Goal: Task Accomplishment & Management: Use online tool/utility

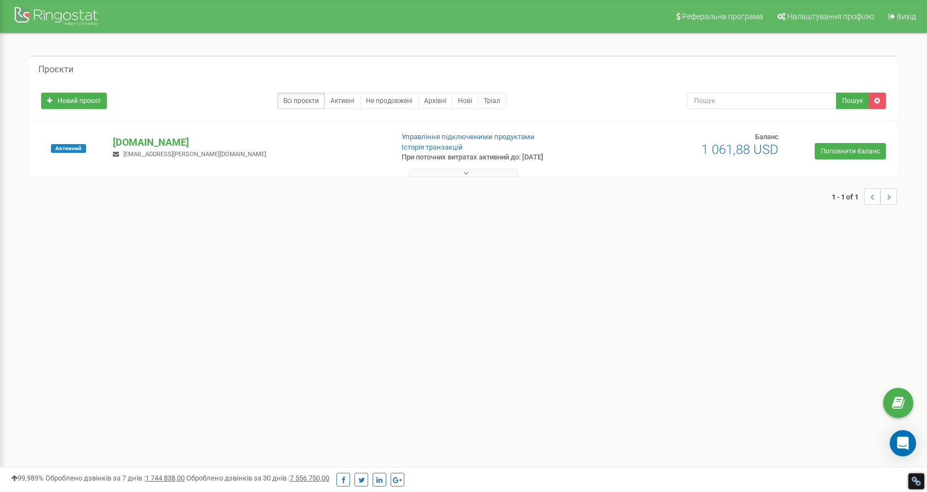
click at [162, 155] on span "pro-holod@ukr.net" at bounding box center [194, 154] width 143 height 7
click at [474, 175] on button at bounding box center [464, 173] width 110 height 8
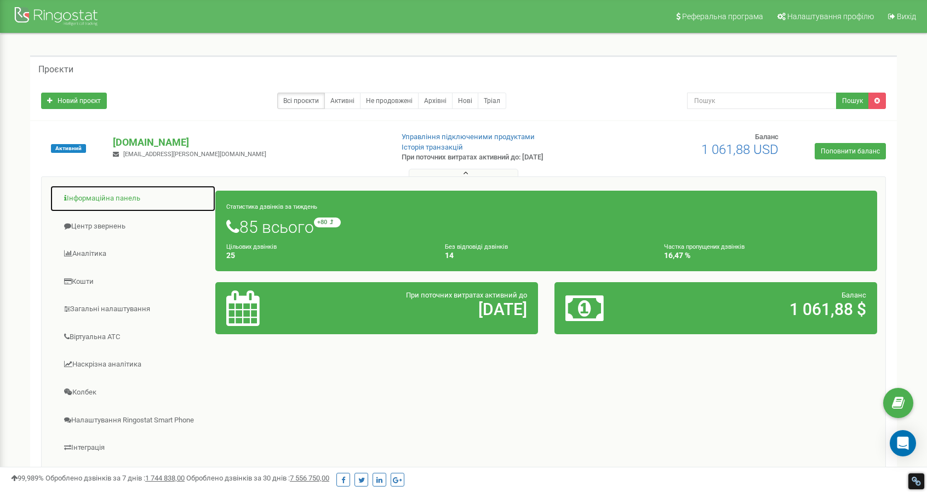
click at [83, 198] on link "Інформаційна панель" at bounding box center [133, 198] width 166 height 27
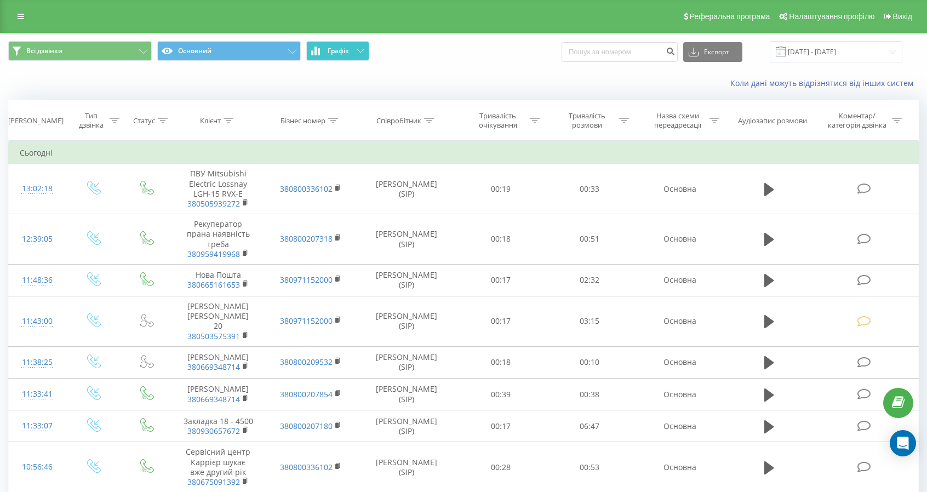
click at [335, 54] on span "Графік" at bounding box center [338, 51] width 21 height 8
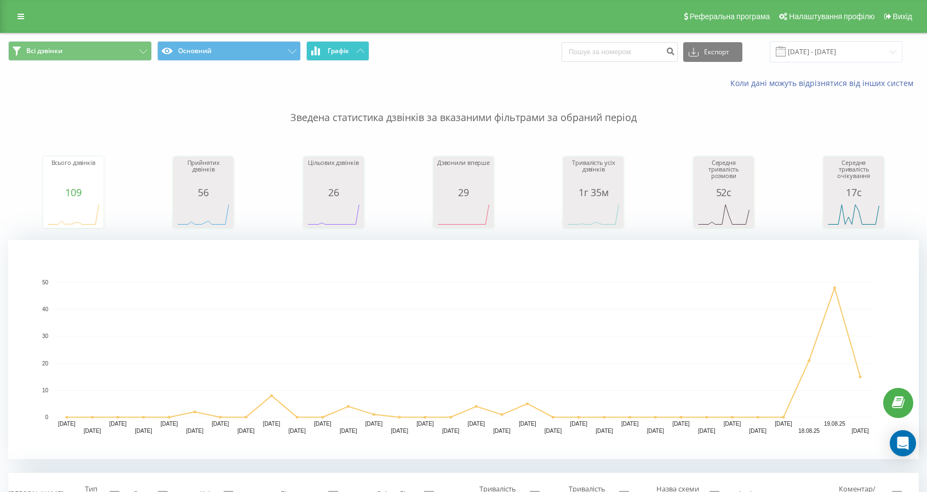
click at [335, 54] on span "Графік" at bounding box center [338, 51] width 21 height 8
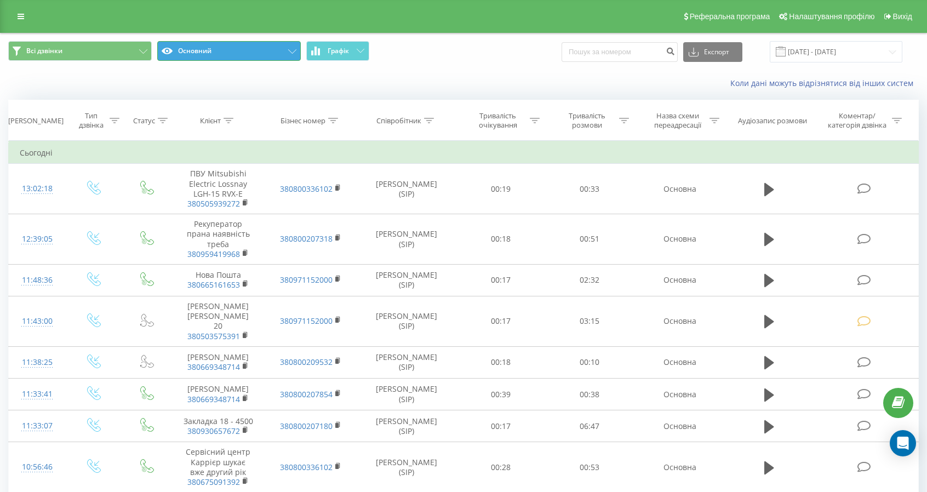
click at [288, 52] on icon at bounding box center [292, 51] width 8 height 4
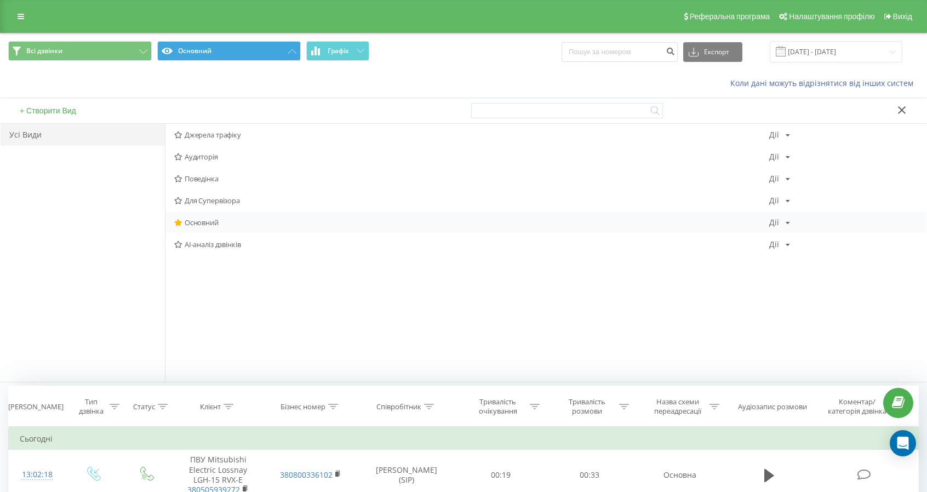
click at [790, 221] on div "Основний Дії Редагувати Копіювати Видалити За замовчуванням Поділитися" at bounding box center [546, 223] width 761 height 22
click at [786, 222] on icon at bounding box center [788, 223] width 4 height 7
click at [191, 47] on button "Основний" at bounding box center [229, 51] width 144 height 20
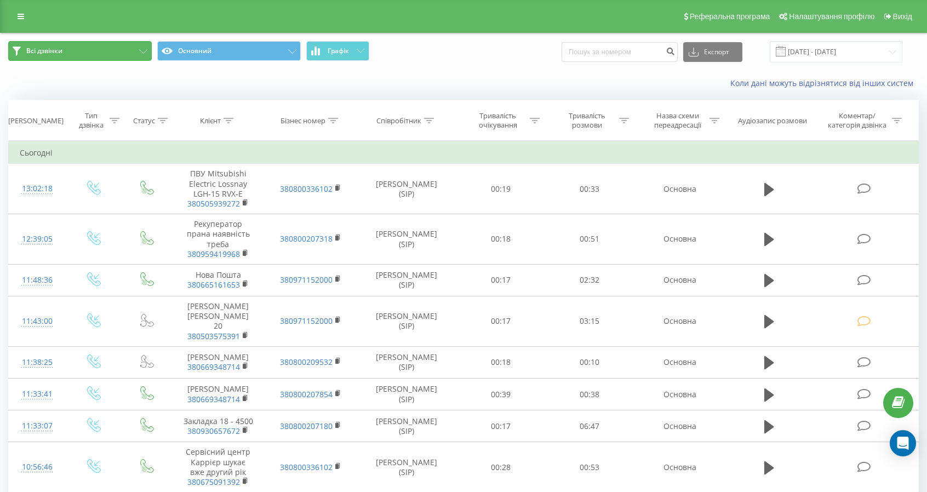
click at [123, 48] on button "Всі дзвінки" at bounding box center [80, 51] width 144 height 20
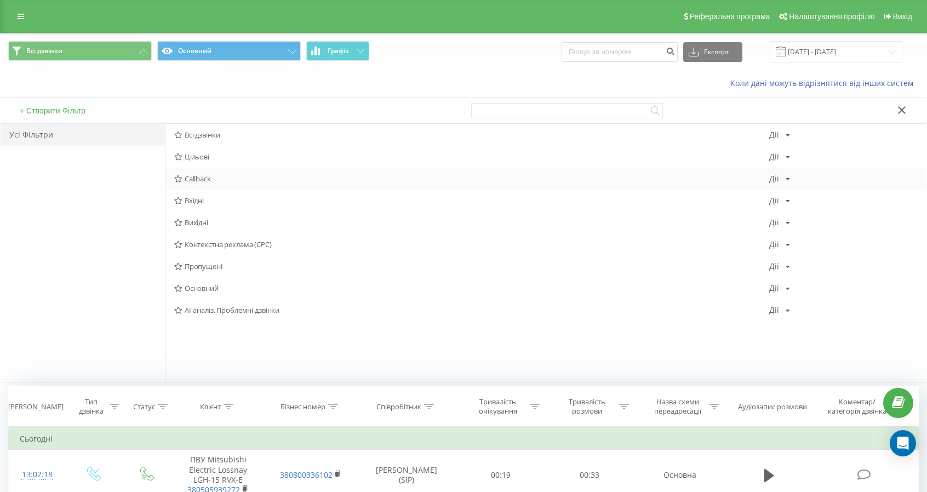
click at [788, 181] on div "Дії Редагувати Копіювати Видалити За замовчуванням Поділитися" at bounding box center [780, 179] width 21 height 8
click at [190, 179] on span "Callback" at bounding box center [471, 179] width 595 height 8
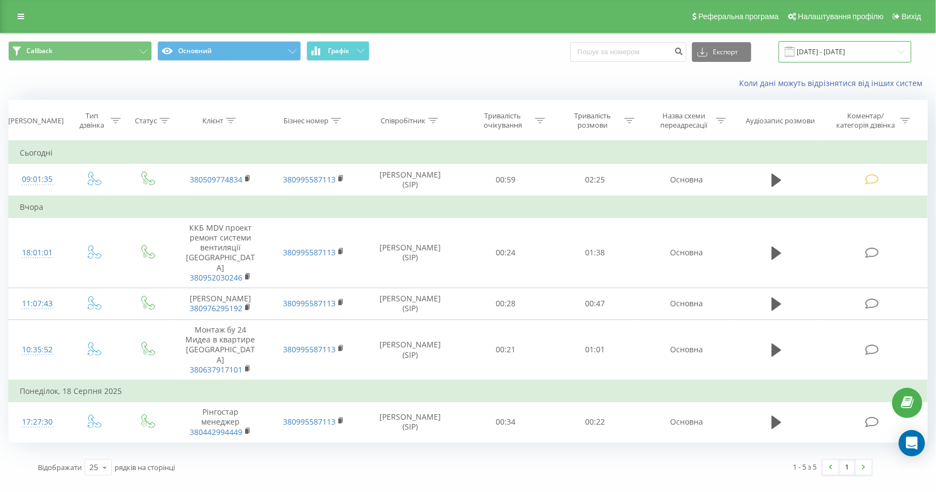
click at [854, 53] on input "20.07.2025 - 20.08.2025" at bounding box center [844, 51] width 133 height 21
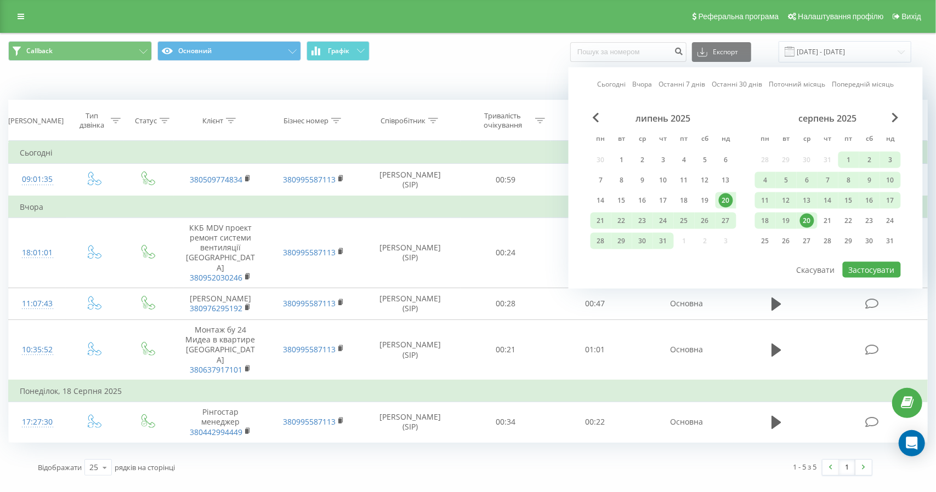
click at [610, 86] on link "Сьогодні" at bounding box center [611, 84] width 29 height 10
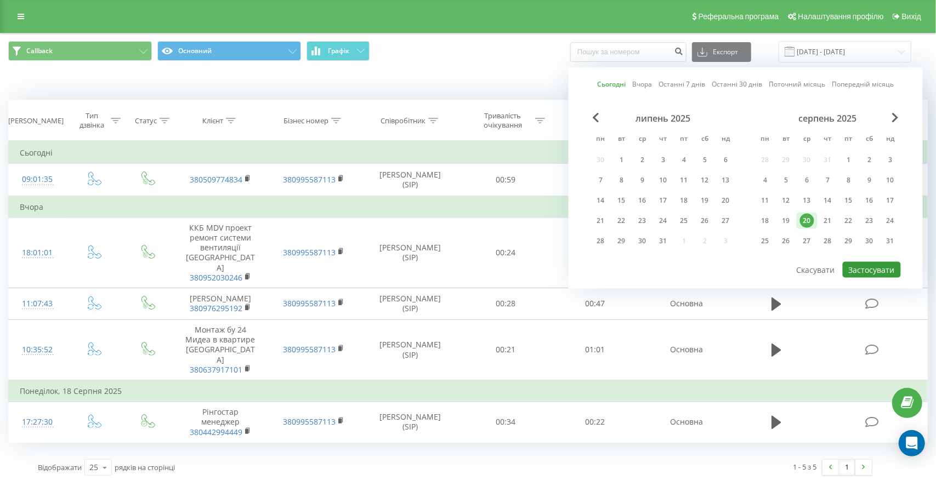
click at [871, 263] on button "Застосувати" at bounding box center [872, 270] width 58 height 16
type input "[DATE] - [DATE]"
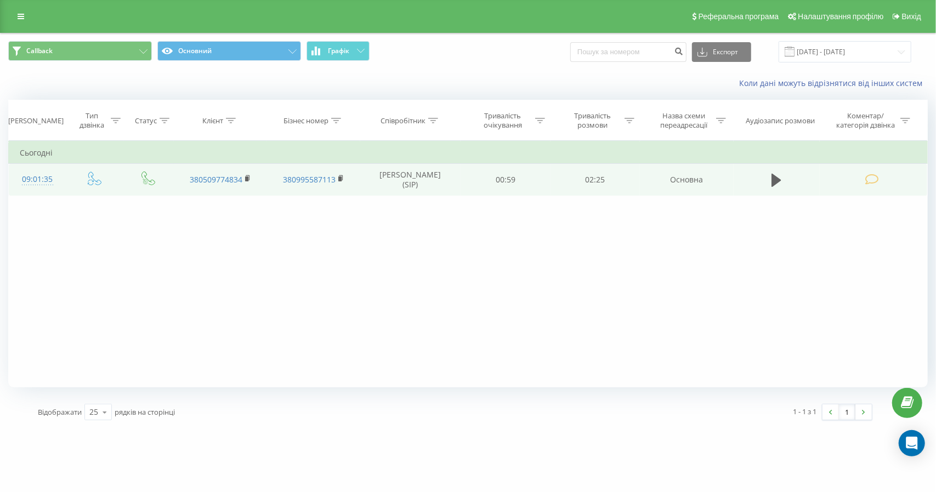
click at [397, 181] on td "[PERSON_NAME] (SIP)" at bounding box center [410, 180] width 100 height 32
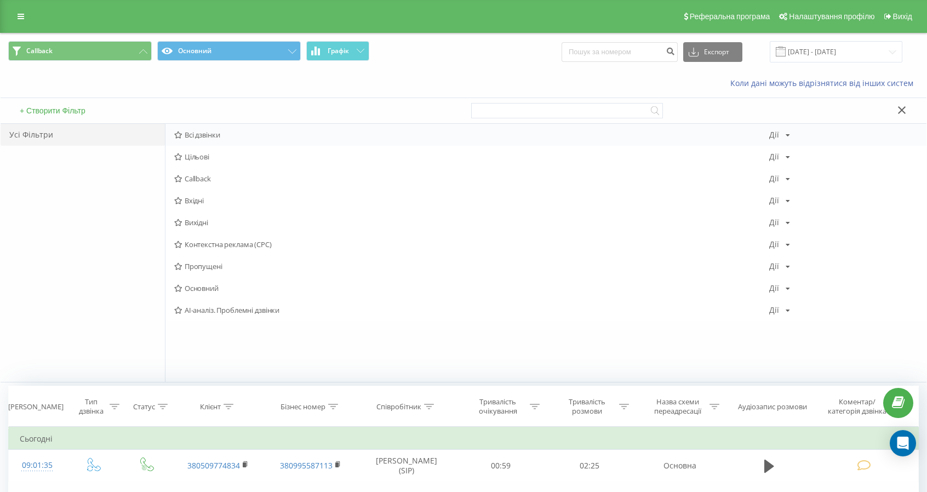
click at [181, 134] on icon at bounding box center [178, 135] width 8 height 7
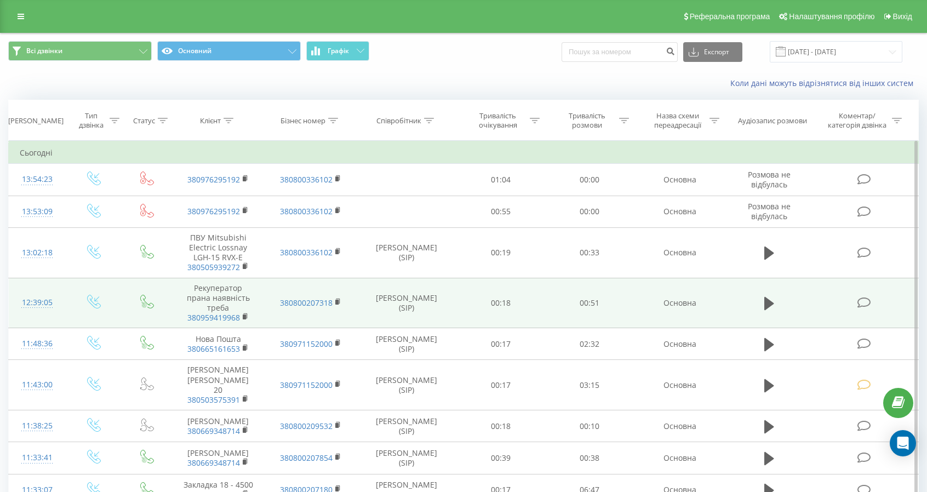
click at [208, 292] on td "Рекуператор прана наявність треба 380959419968" at bounding box center [218, 303] width 93 height 50
click at [867, 302] on icon at bounding box center [864, 303] width 14 height 12
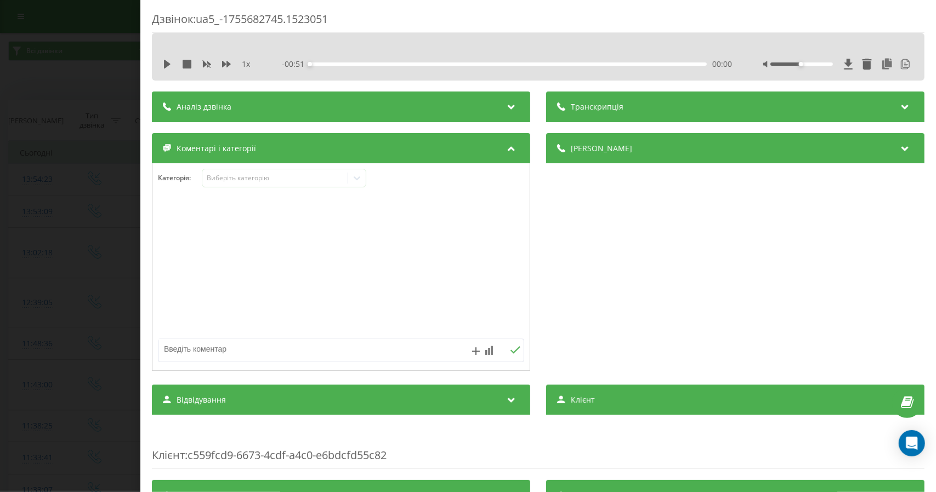
click at [605, 105] on span "Транскрипція" at bounding box center [597, 106] width 53 height 11
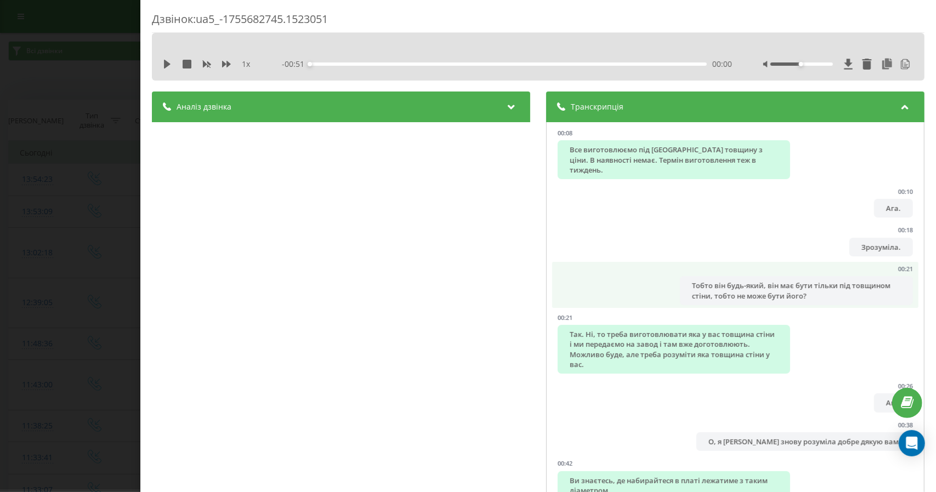
scroll to position [164, 0]
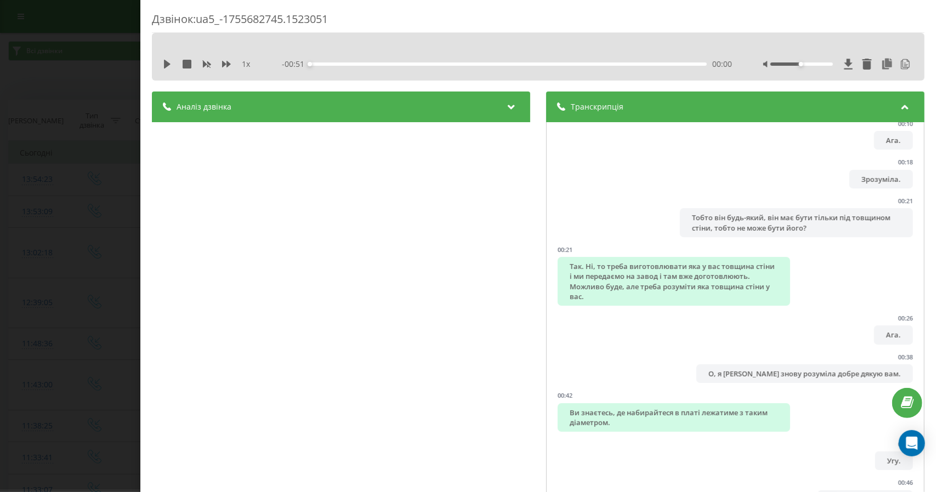
click at [581, 108] on span "Транскрипція" at bounding box center [597, 106] width 53 height 11
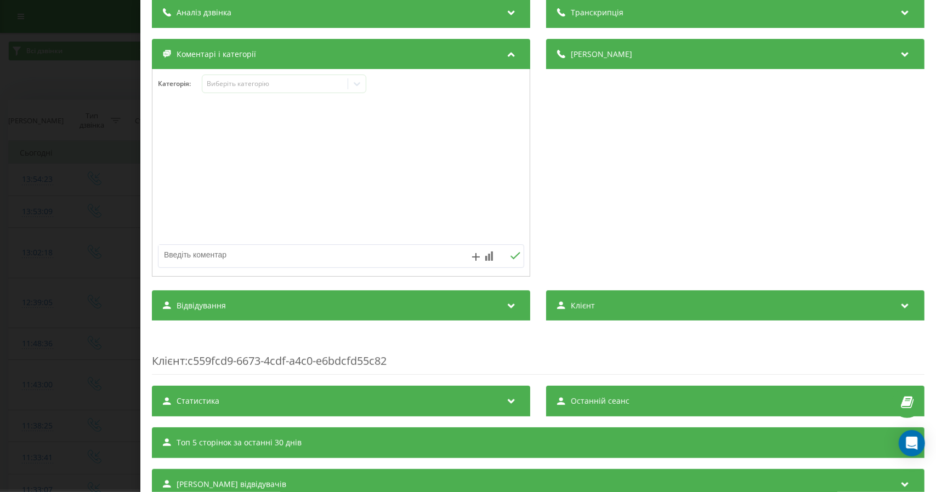
scroll to position [136, 0]
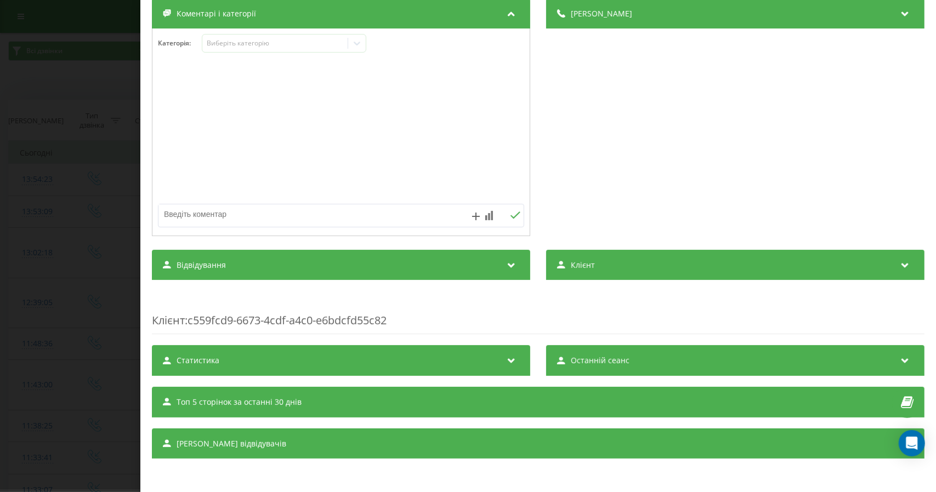
click at [455, 360] on div "Статистика" at bounding box center [341, 360] width 378 height 31
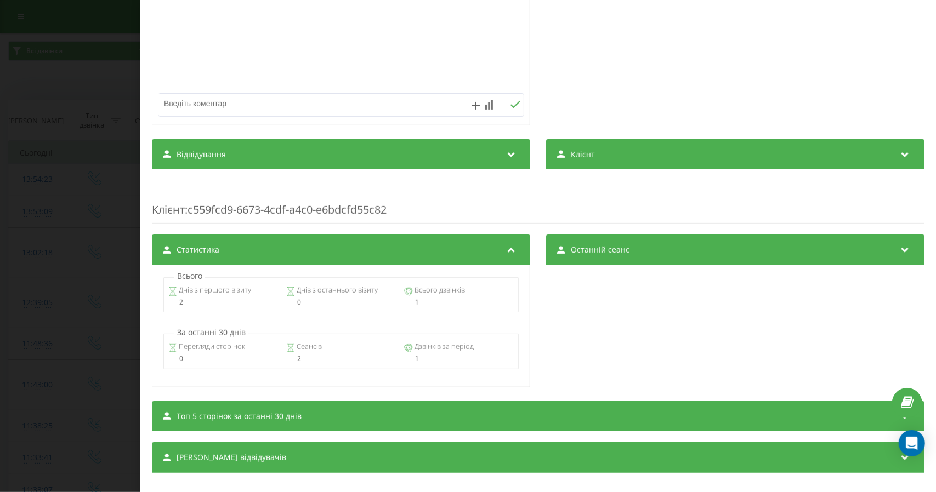
scroll to position [260, 0]
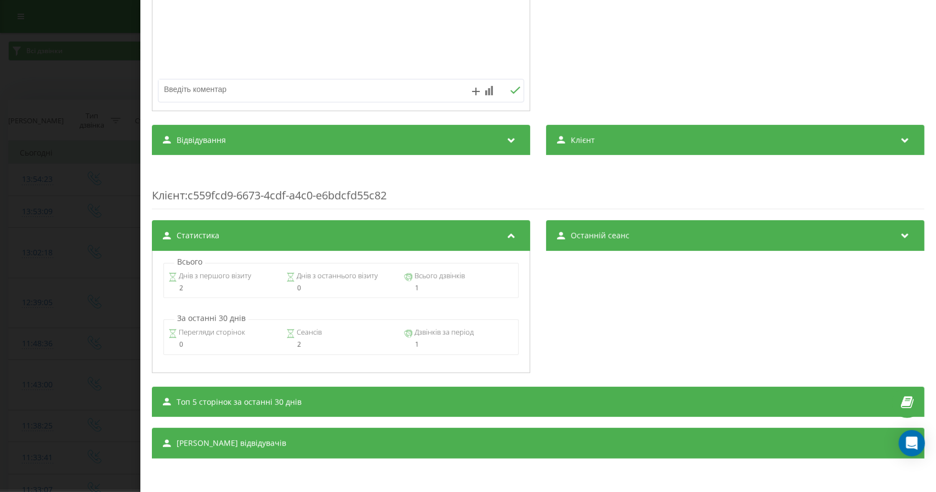
click at [507, 235] on icon at bounding box center [510, 234] width 13 height 11
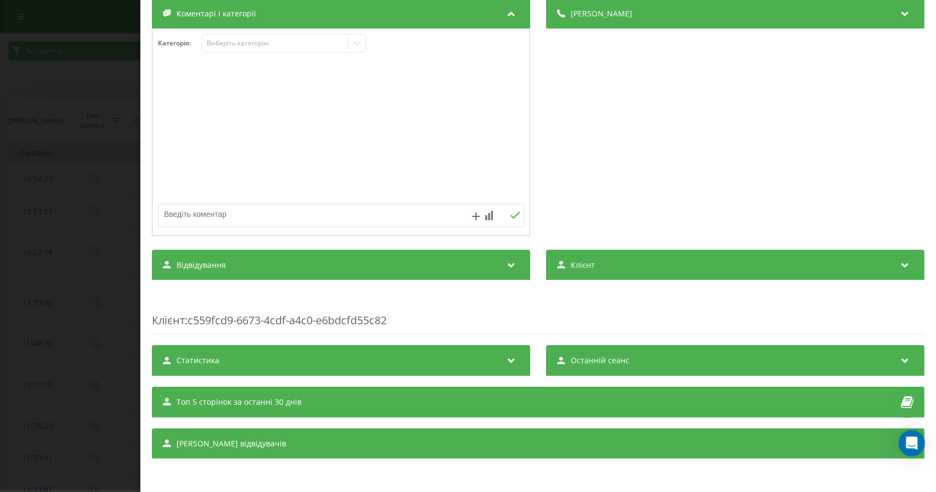
click at [607, 361] on span "Останній сеанс" at bounding box center [600, 360] width 59 height 11
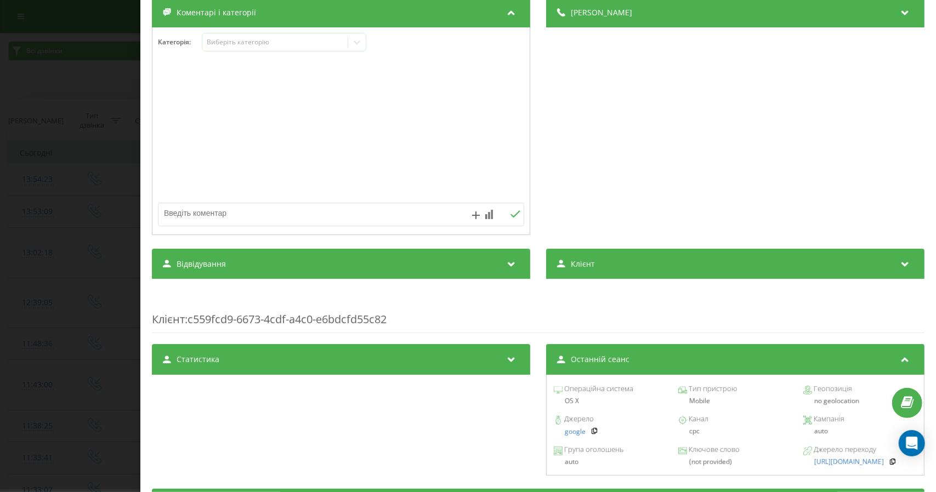
scroll to position [238, 0]
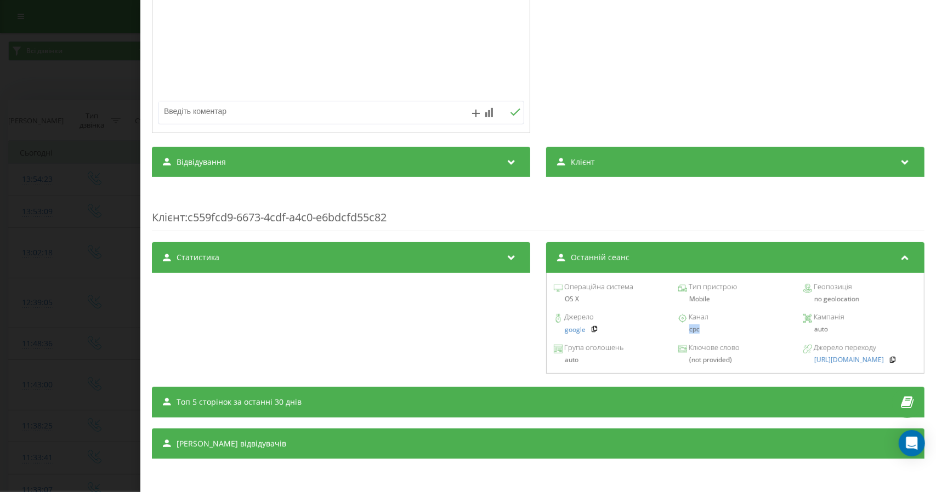
drag, startPoint x: 684, startPoint y: 327, endPoint x: 697, endPoint y: 327, distance: 13.7
click at [697, 327] on div "cpc" at bounding box center [734, 330] width 113 height 8
drag, startPoint x: 684, startPoint y: 360, endPoint x: 709, endPoint y: 361, distance: 25.8
click at [709, 361] on div "(not provided)" at bounding box center [734, 360] width 113 height 8
drag, startPoint x: 688, startPoint y: 284, endPoint x: 728, endPoint y: 284, distance: 39.5
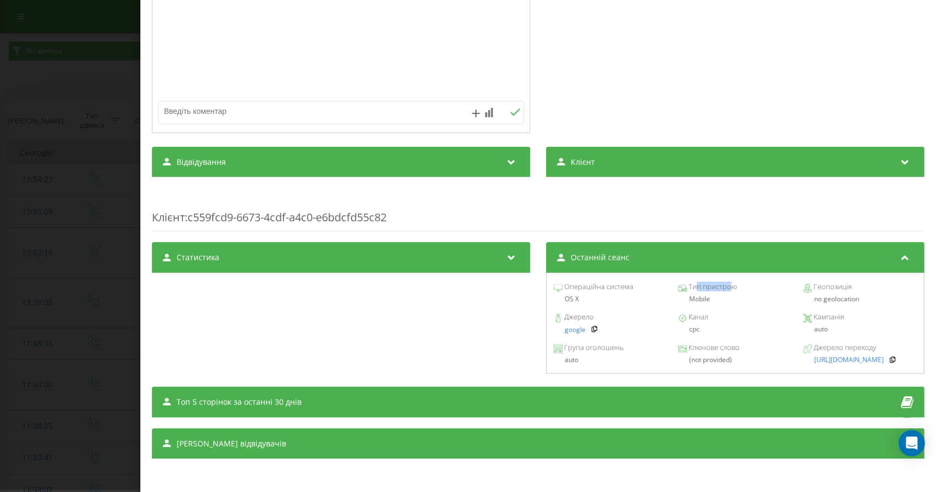
click at [728, 284] on span "Тип пристрою" at bounding box center [712, 287] width 50 height 11
drag, startPoint x: 850, startPoint y: 301, endPoint x: 806, endPoint y: 301, distance: 43.9
click at [806, 301] on div "no geolocation" at bounding box center [859, 299] width 113 height 8
click at [241, 405] on span "Топ 5 сторінок за останні 30 днів" at bounding box center [239, 402] width 125 height 11
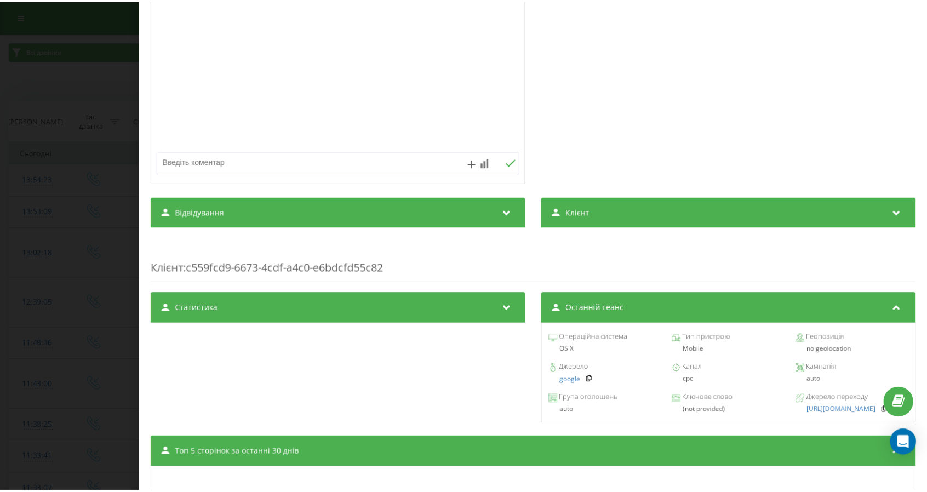
scroll to position [0, 0]
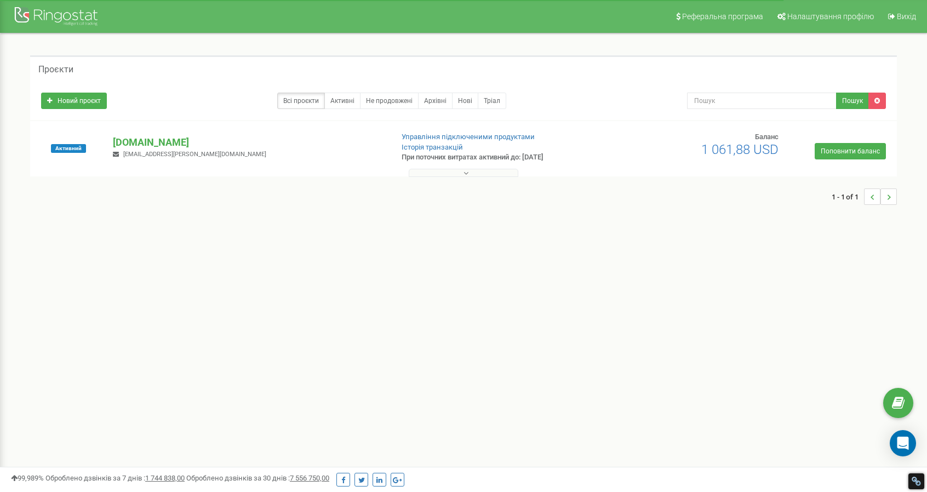
drag, startPoint x: 0, startPoint y: 0, endPoint x: 136, endPoint y: 154, distance: 205.8
click at [136, 154] on span "pro-holod@ukr.net" at bounding box center [194, 154] width 143 height 7
click at [136, 141] on p "[DOMAIN_NAME]" at bounding box center [248, 142] width 271 height 14
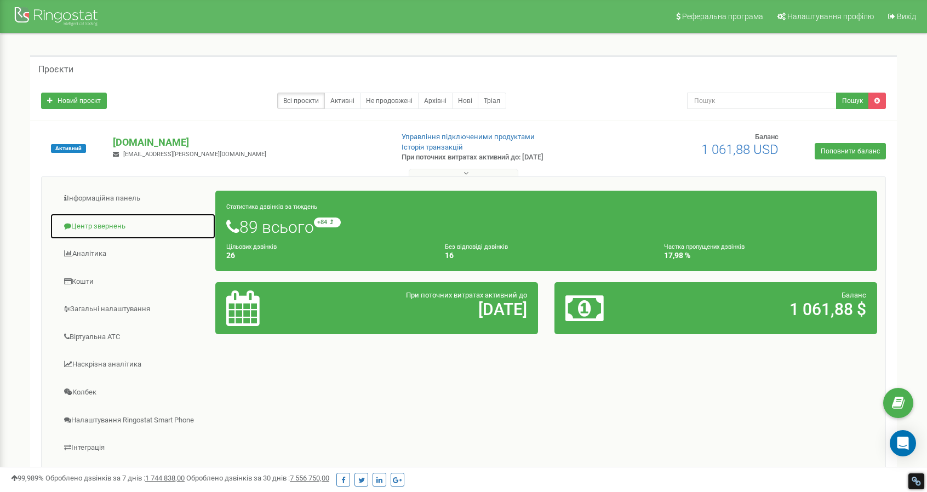
click at [95, 224] on link "Центр звернень" at bounding box center [133, 226] width 166 height 27
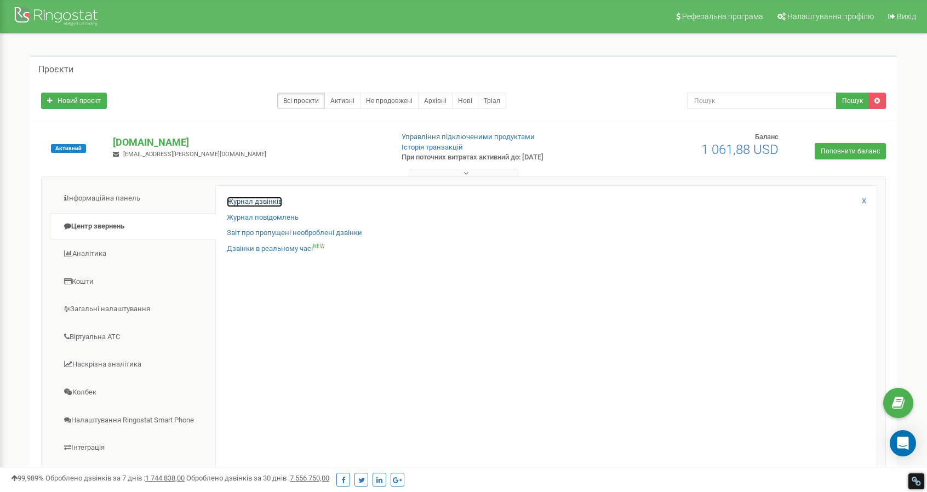
click at [248, 198] on link "Журнал дзвінків" at bounding box center [254, 202] width 55 height 10
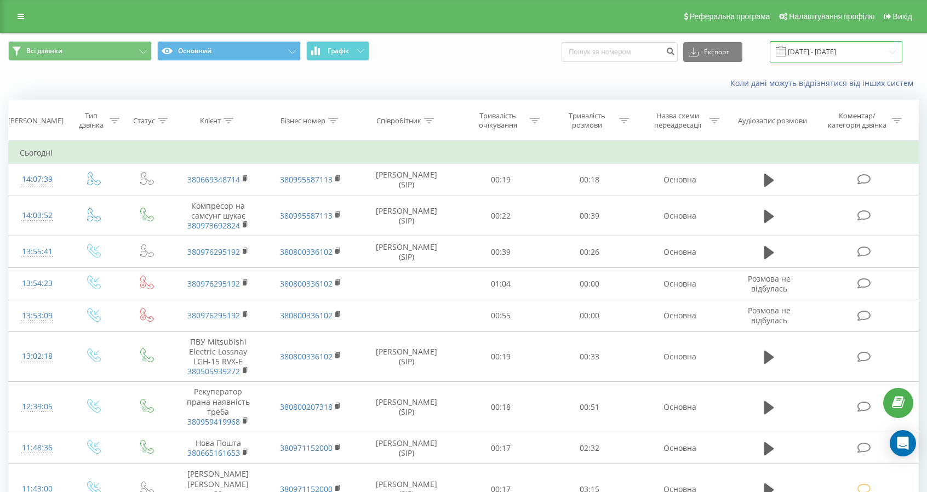
click at [830, 50] on input "20.07.2025 - 20.08.2025" at bounding box center [836, 51] width 133 height 21
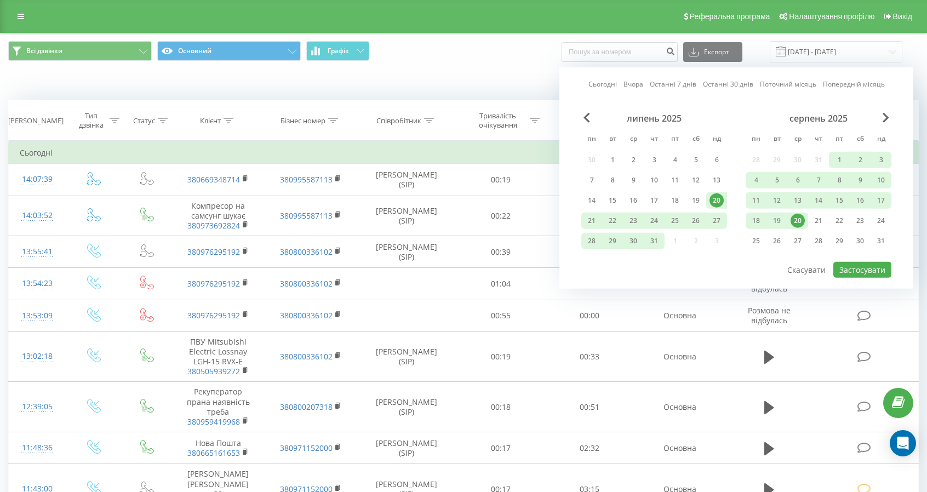
click at [798, 221] on div "20" at bounding box center [798, 221] width 14 height 14
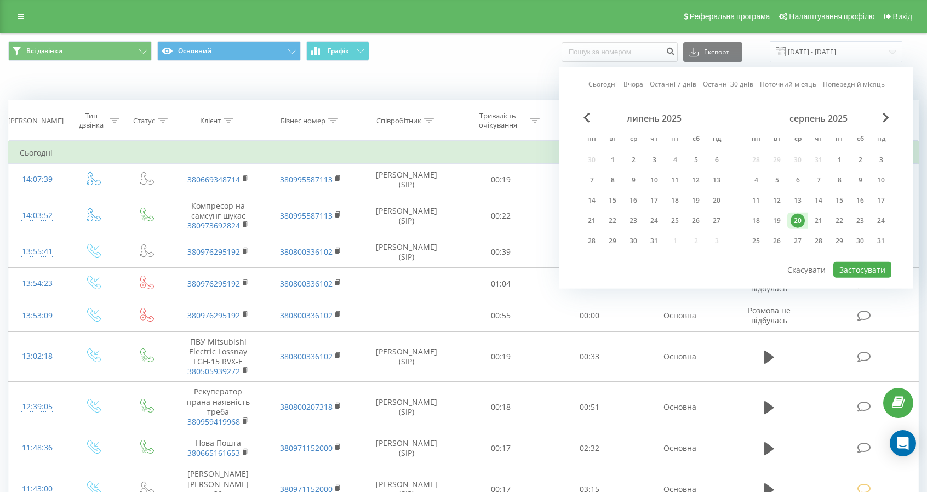
click at [608, 82] on link "Сьогодні" at bounding box center [603, 84] width 29 height 10
click at [866, 268] on button "Застосувати" at bounding box center [863, 270] width 58 height 16
type input "[DATE] - [DATE]"
